Goal: Information Seeking & Learning: Find specific fact

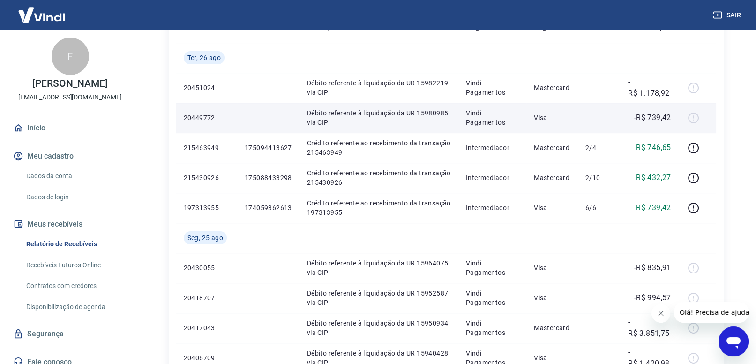
scroll to position [146, 0]
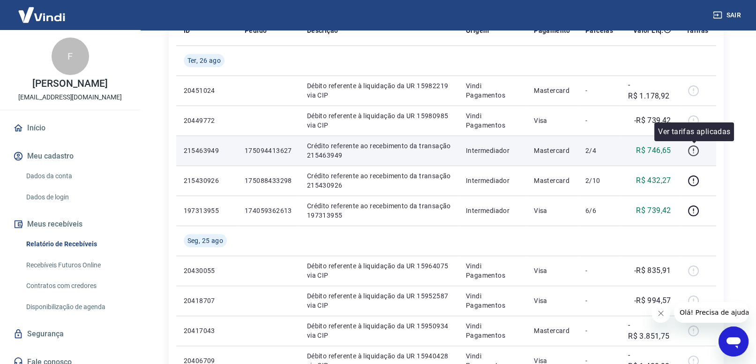
click at [693, 152] on icon "button" at bounding box center [694, 151] width 12 height 12
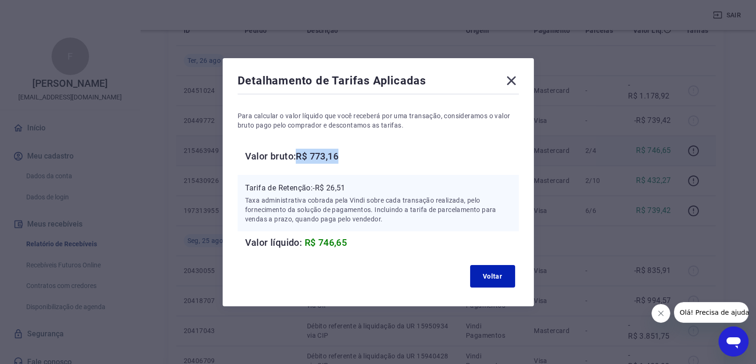
drag, startPoint x: 300, startPoint y: 157, endPoint x: 350, endPoint y: 155, distance: 50.7
click at [350, 155] on h6 "Valor bruto: R$ 773,16" at bounding box center [382, 156] width 274 height 15
copy h6 "R$ 773,16"
drag, startPoint x: 314, startPoint y: 187, endPoint x: 328, endPoint y: 185, distance: 14.8
click at [367, 194] on div "Tarifa de Retenção: -R$ 26,51 Taxa administrativa cobrada pela Vindi sobre cada…" at bounding box center [378, 202] width 266 height 41
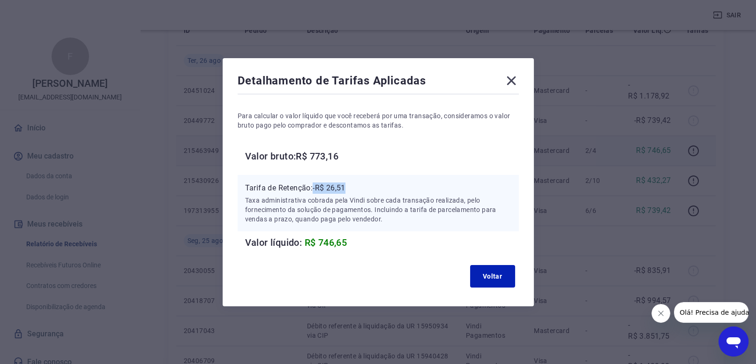
copy p "-R$ 26,51"
click at [511, 82] on icon at bounding box center [511, 80] width 15 height 15
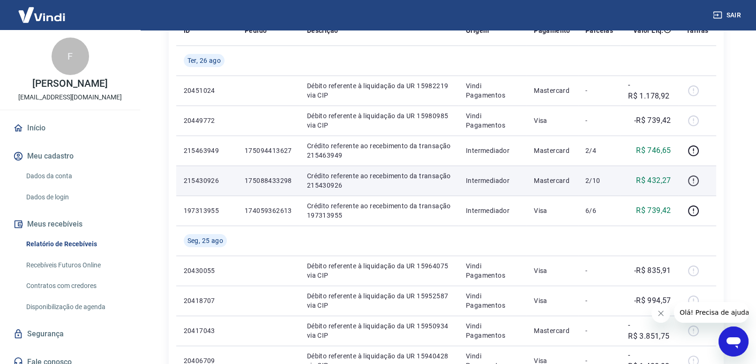
click at [693, 180] on icon "button" at bounding box center [694, 181] width 12 height 12
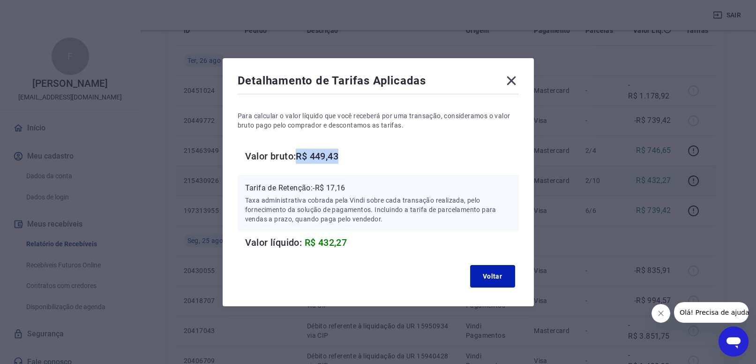
drag, startPoint x: 300, startPoint y: 154, endPoint x: 351, endPoint y: 157, distance: 51.2
click at [351, 157] on h6 "Valor bruto: R$ 449,43" at bounding box center [382, 156] width 274 height 15
copy h6 "R$ 449,43"
drag, startPoint x: 314, startPoint y: 188, endPoint x: 347, endPoint y: 187, distance: 33.3
click at [347, 187] on p "Tarifa de Retenção: -R$ 17,16" at bounding box center [378, 187] width 266 height 11
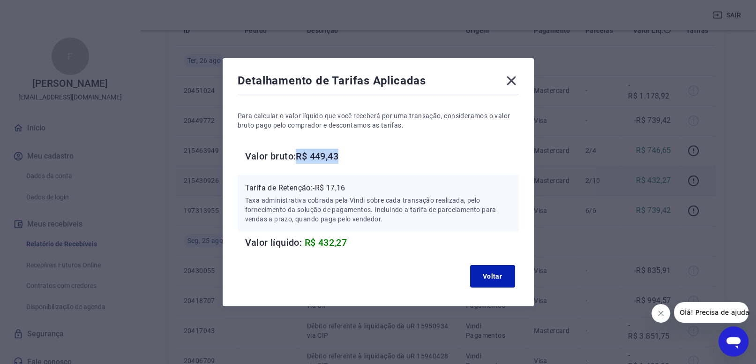
copy p "Tarifa de Retenção: -R$ 17,16"
drag, startPoint x: 479, startPoint y: 274, endPoint x: 509, endPoint y: 258, distance: 33.1
click at [480, 274] on button "Voltar" at bounding box center [492, 276] width 45 height 22
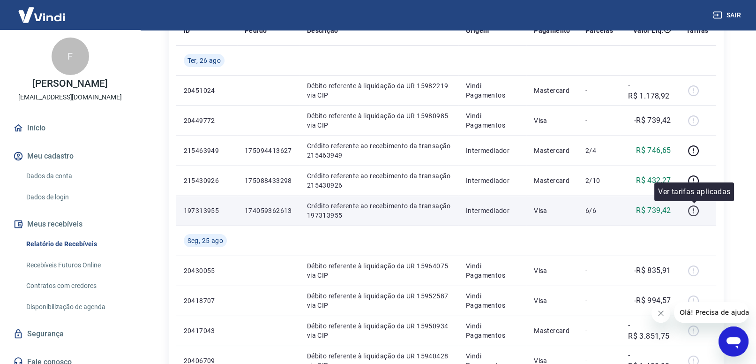
click at [695, 208] on icon "button" at bounding box center [694, 211] width 12 height 12
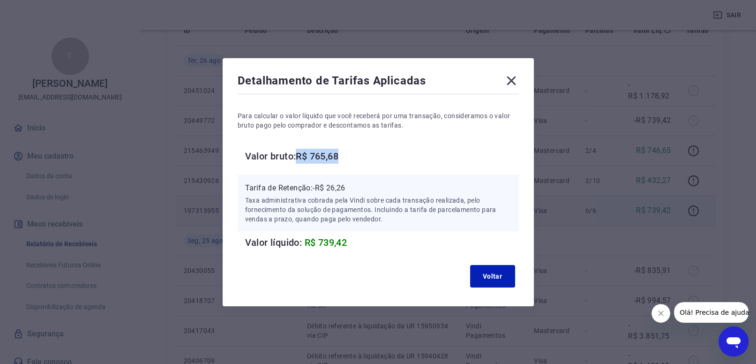
copy h6 "R$ 765,68"
drag, startPoint x: 300, startPoint y: 155, endPoint x: 352, endPoint y: 155, distance: 51.6
click at [352, 155] on h6 "Valor bruto: R$ 765,68" at bounding box center [382, 156] width 274 height 15
copy p "Tarifa de Retenção: -R$ 26,26"
drag, startPoint x: 315, startPoint y: 188, endPoint x: 324, endPoint y: 206, distance: 19.7
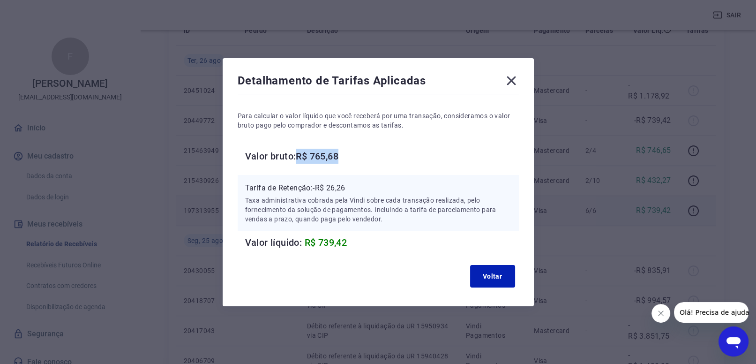
click at [373, 184] on p "Tarifa de Retenção: -R$ 26,26" at bounding box center [378, 187] width 266 height 11
click at [507, 75] on icon at bounding box center [511, 80] width 15 height 15
